Goal: Transaction & Acquisition: Purchase product/service

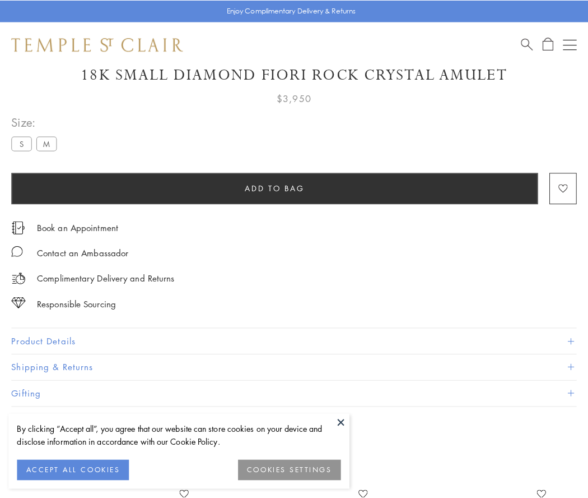
scroll to position [62, 0]
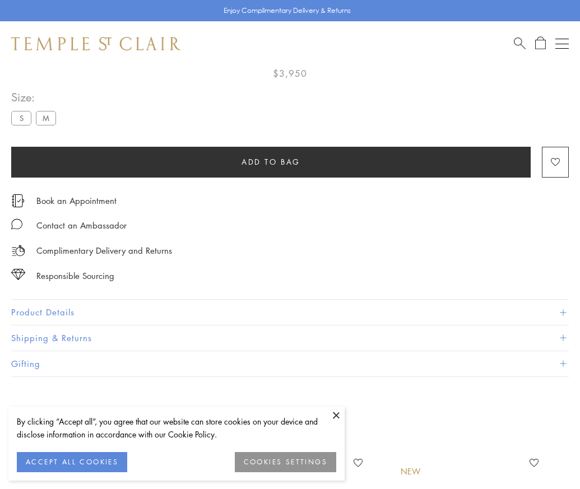
click at [271, 161] on span "Add to bag" at bounding box center [271, 162] width 59 height 12
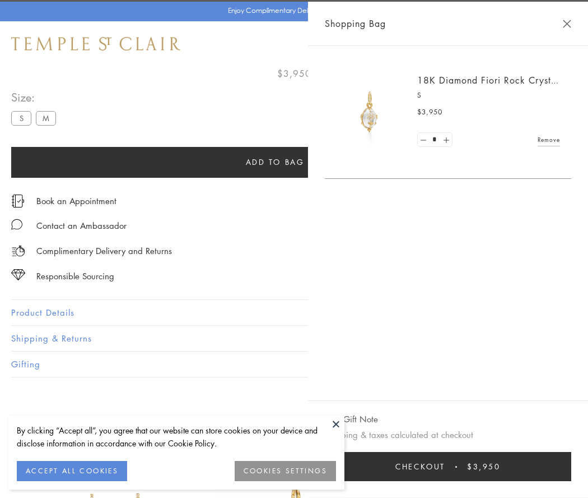
click at [572, 466] on button "Checkout $3,950" at bounding box center [448, 466] width 247 height 29
